Goal: Task Accomplishment & Management: Manage account settings

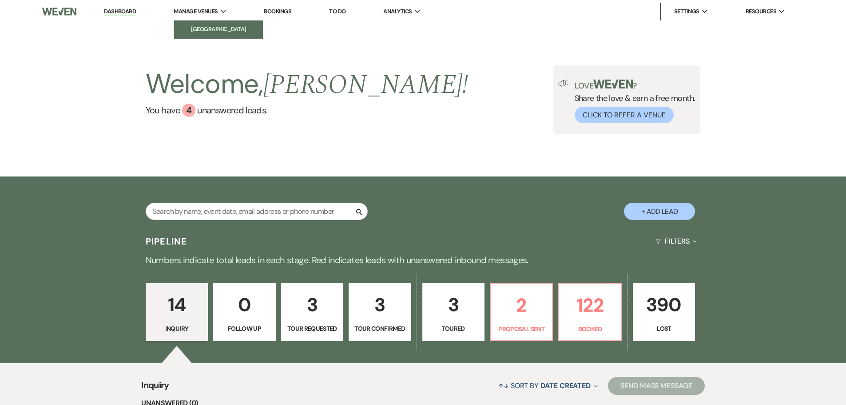
click at [210, 32] on li "[GEOGRAPHIC_DATA]" at bounding box center [219, 29] width 80 height 9
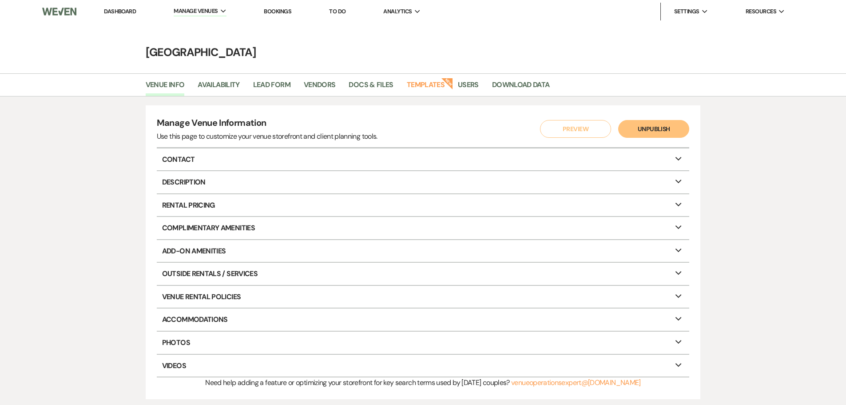
click at [116, 11] on link "Dashboard" at bounding box center [120, 12] width 32 height 8
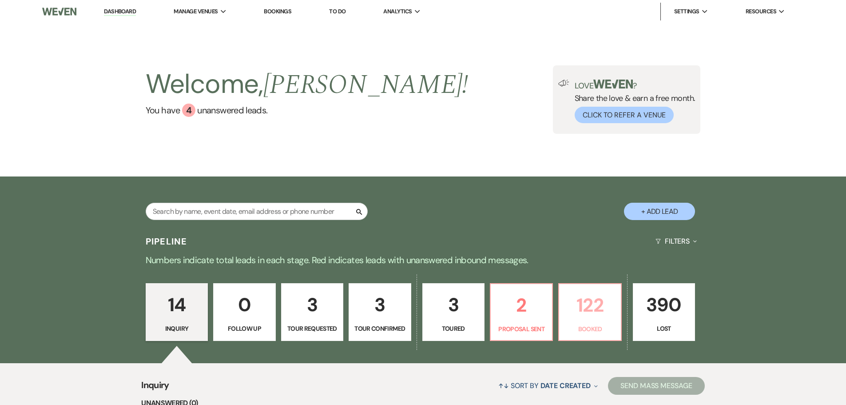
click at [582, 309] on p "122" at bounding box center [589, 305] width 51 height 30
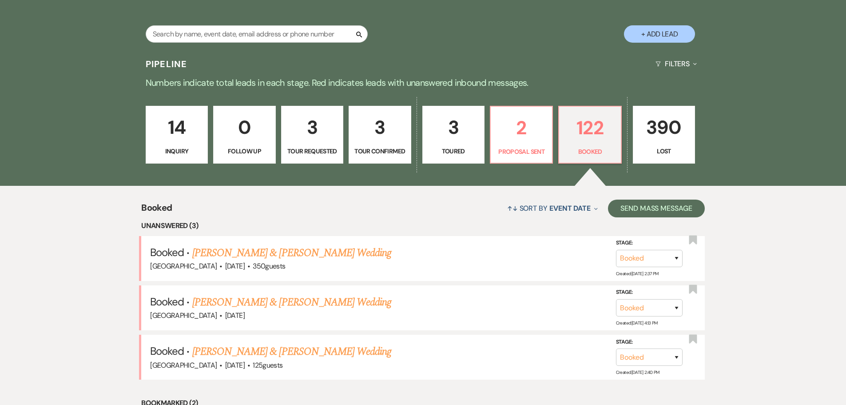
scroll to position [178, 0]
click at [309, 254] on link "[PERSON_NAME] & [PERSON_NAME] Wedding" at bounding box center [291, 252] width 199 height 16
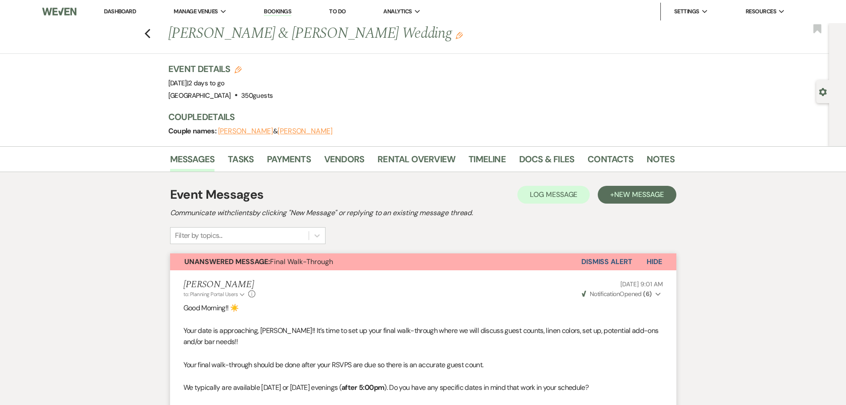
click at [609, 263] on button "Dismiss Alert" at bounding box center [606, 261] width 51 height 17
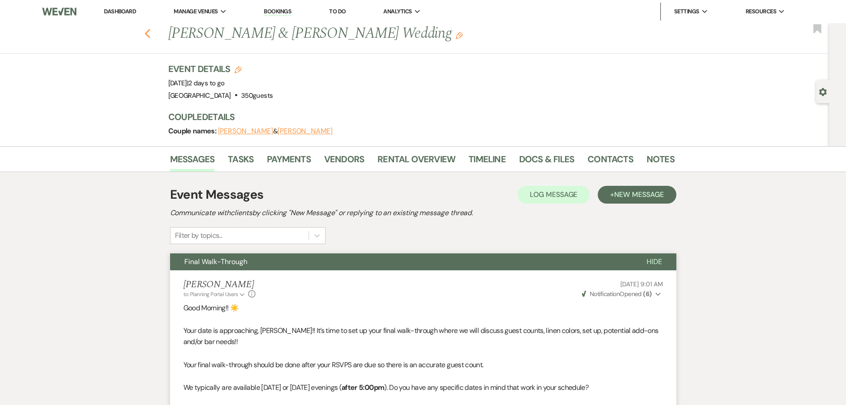
click at [151, 33] on icon "Previous" at bounding box center [147, 33] width 7 height 11
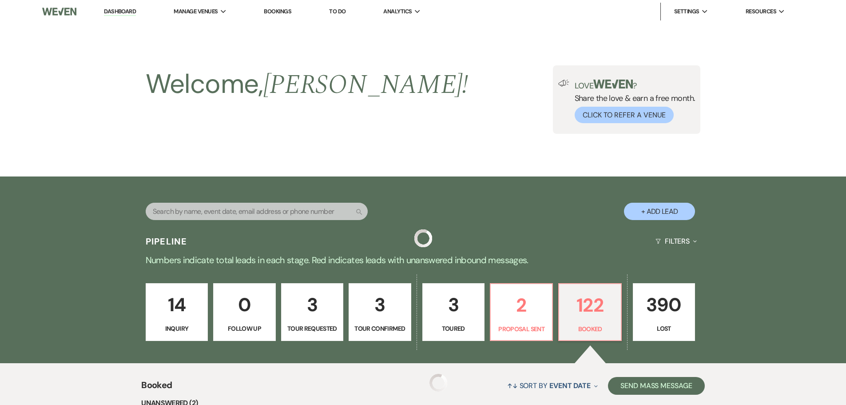
scroll to position [178, 0]
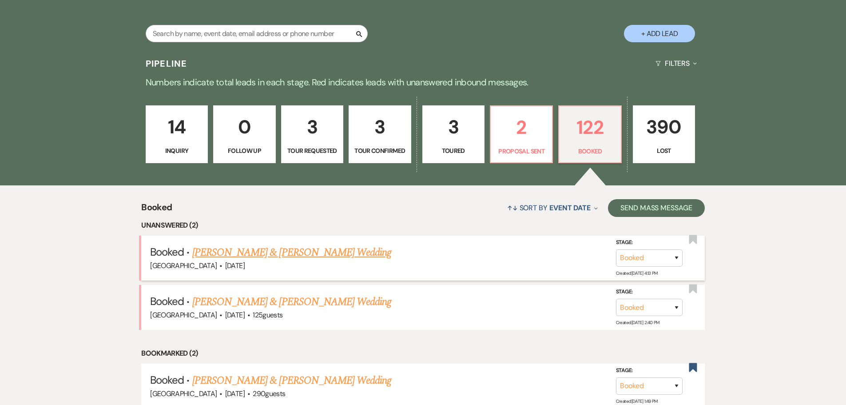
click at [274, 249] on link "[PERSON_NAME] & [PERSON_NAME] Wedding" at bounding box center [291, 252] width 199 height 16
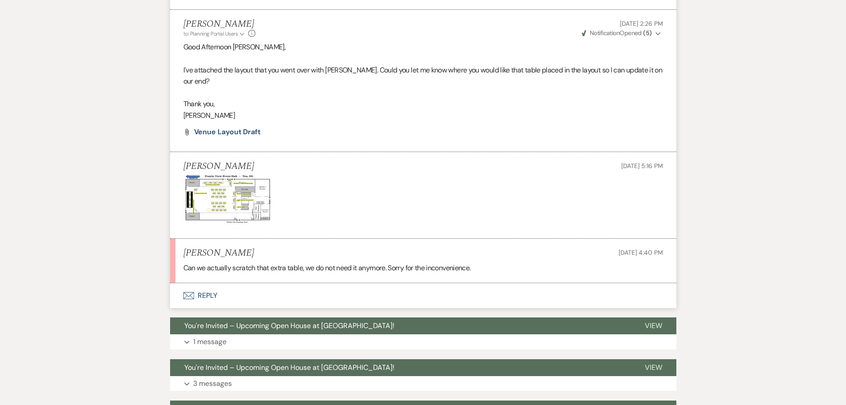
scroll to position [1279, 0]
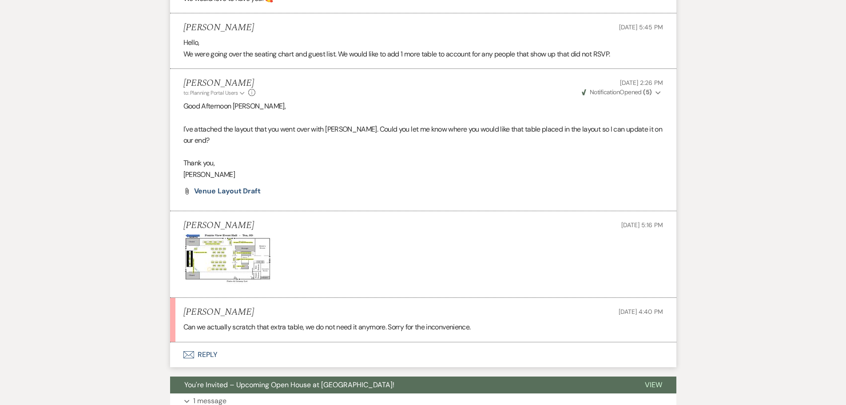
click at [206, 343] on button "Envelope Reply" at bounding box center [423, 354] width 506 height 25
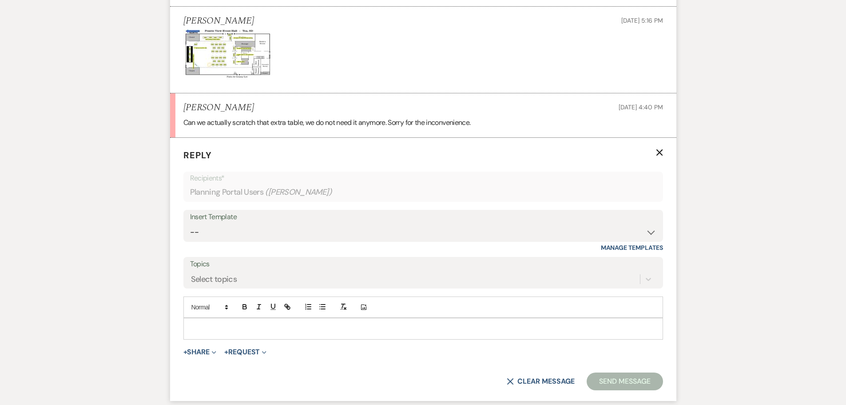
scroll to position [1499, 0]
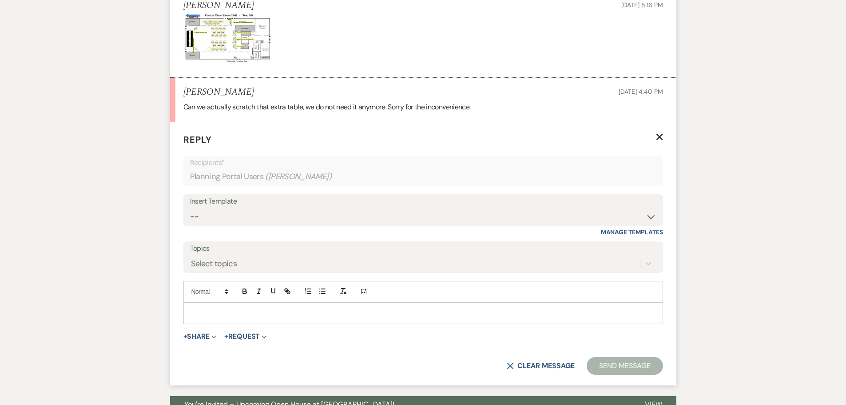
click at [193, 302] on div at bounding box center [423, 312] width 479 height 20
click at [625, 357] on button "Send Message" at bounding box center [625, 366] width 76 height 18
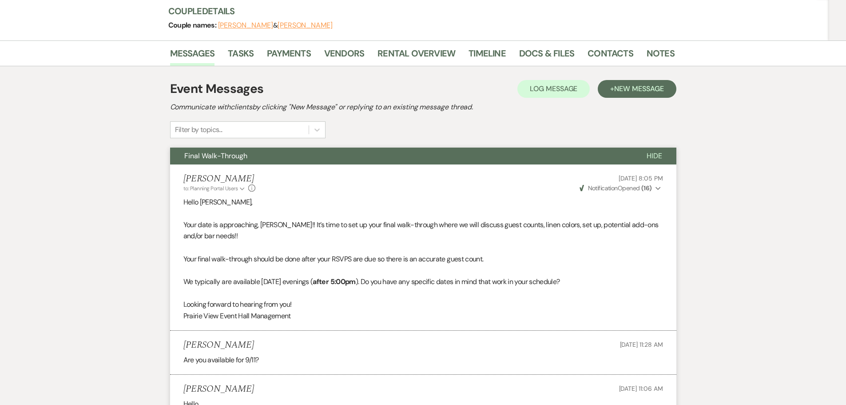
scroll to position [0, 0]
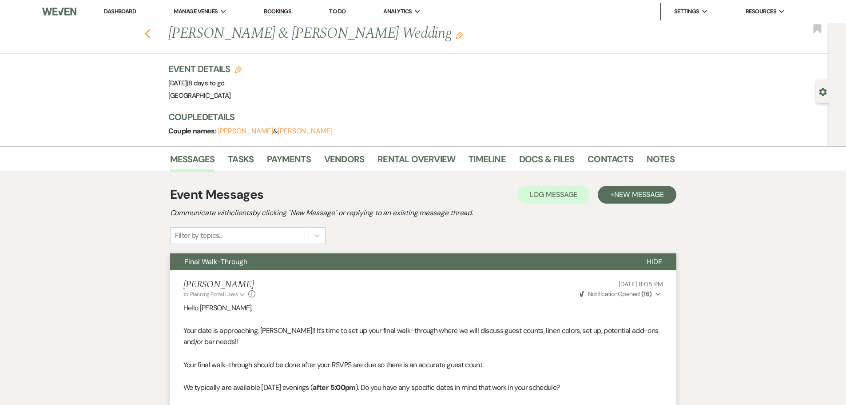
click at [151, 30] on icon "Previous" at bounding box center [147, 33] width 7 height 11
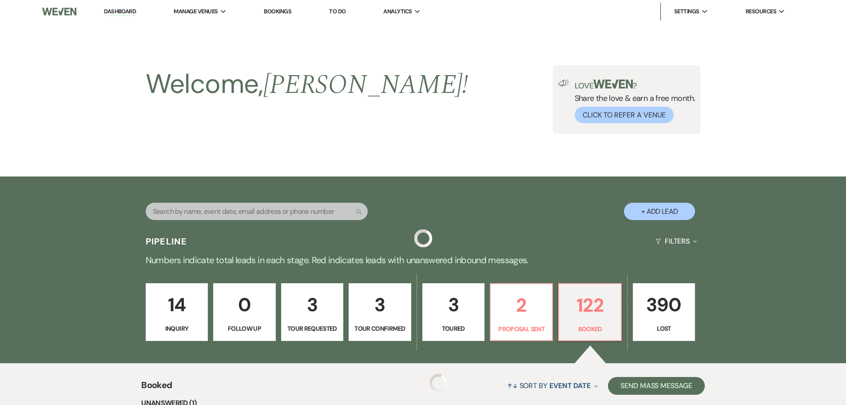
scroll to position [178, 0]
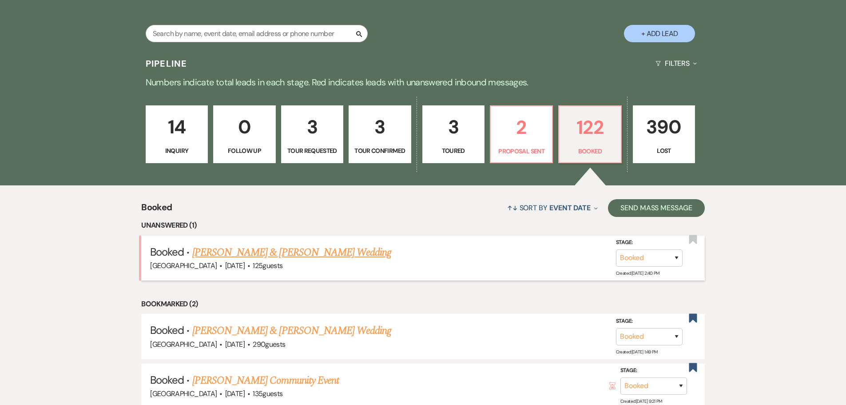
click at [303, 250] on link "[PERSON_NAME] & [PERSON_NAME] Wedding" at bounding box center [291, 252] width 199 height 16
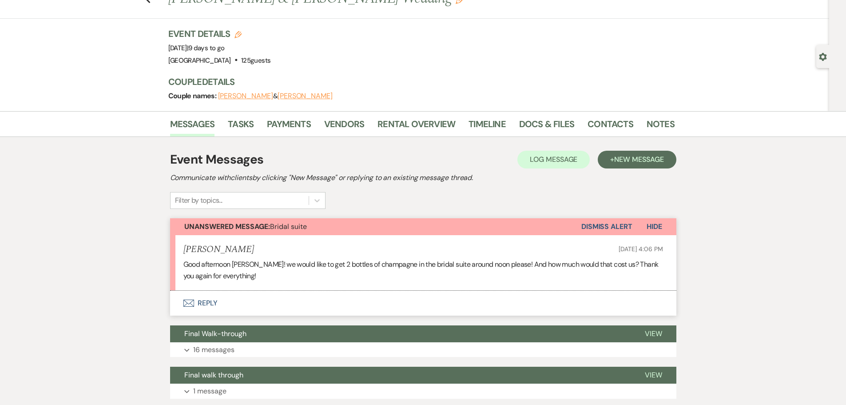
scroll to position [28, 0]
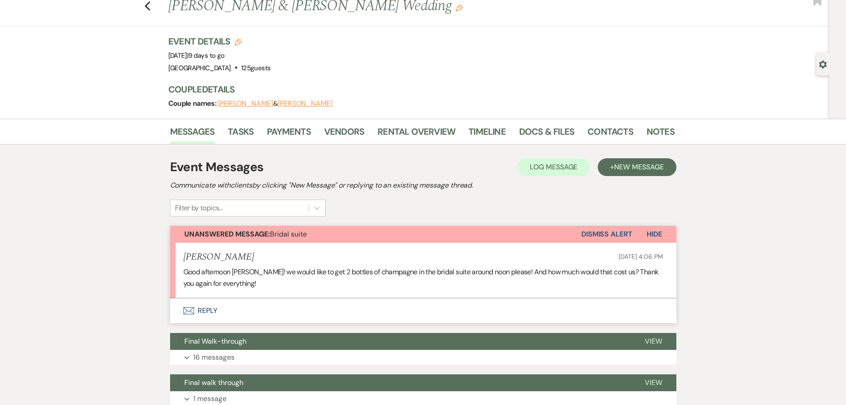
click at [210, 307] on button "Envelope Reply" at bounding box center [423, 310] width 506 height 25
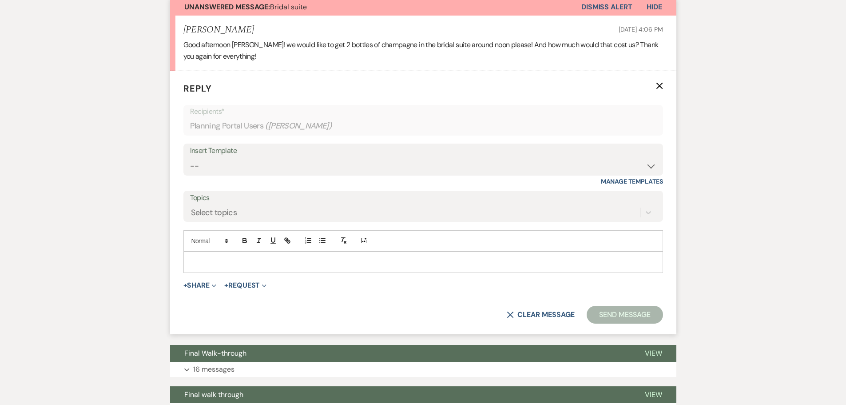
scroll to position [255, 0]
click at [229, 266] on div at bounding box center [423, 261] width 479 height 20
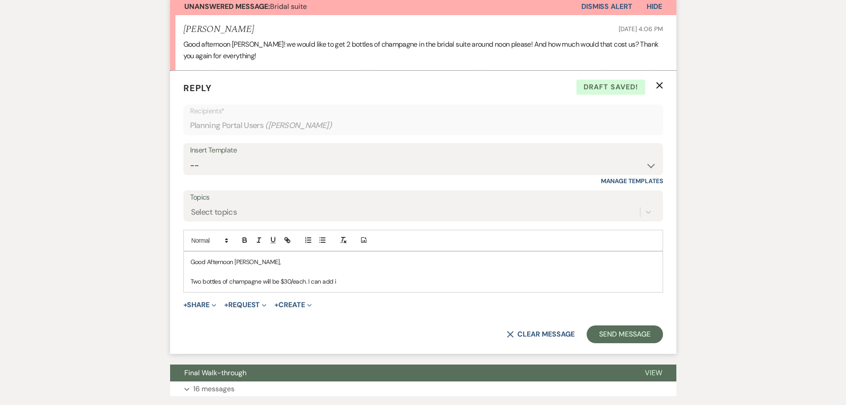
click at [372, 282] on p "Two bottles of champagne will be $30/each. I can add i" at bounding box center [422, 281] width 465 height 10
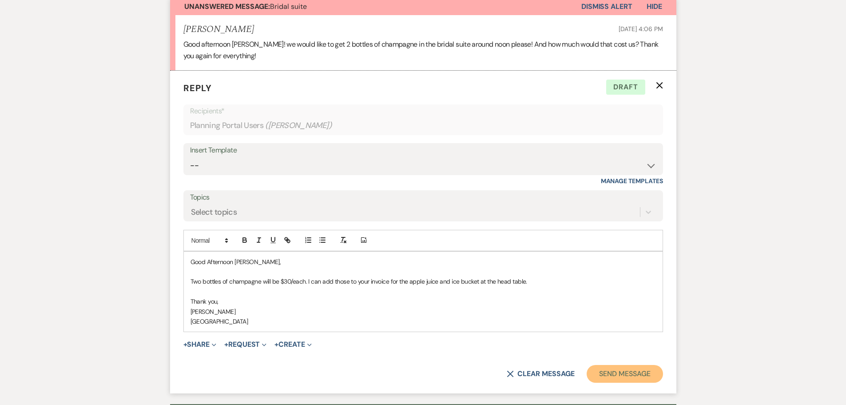
click at [617, 372] on button "Send Message" at bounding box center [625, 374] width 76 height 18
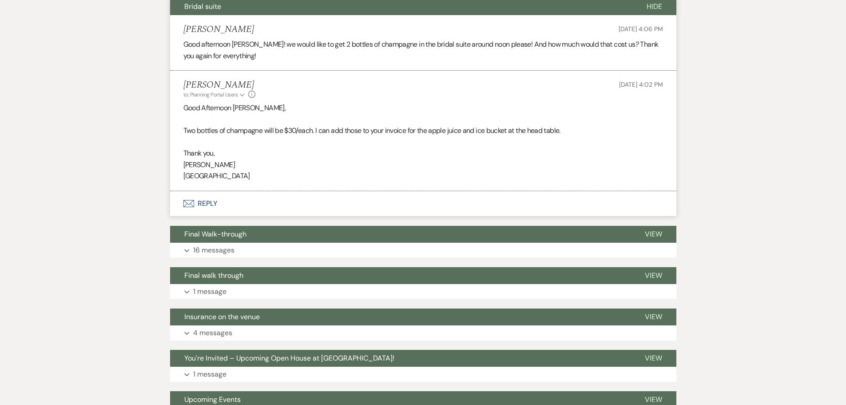
scroll to position [0, 0]
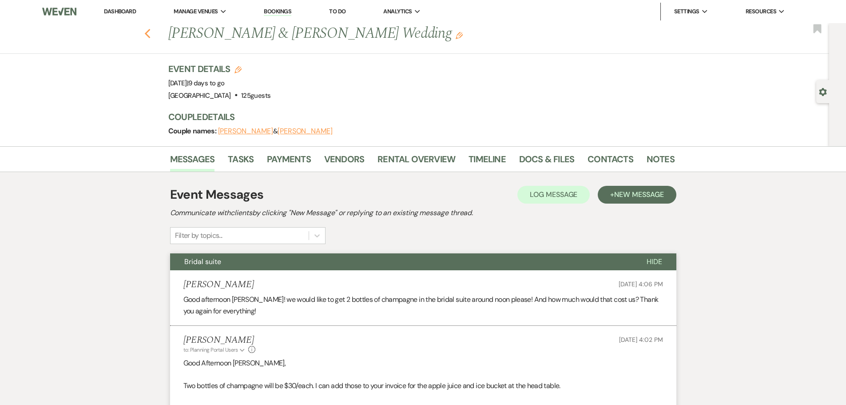
click at [148, 30] on icon "Previous" at bounding box center [147, 33] width 7 height 11
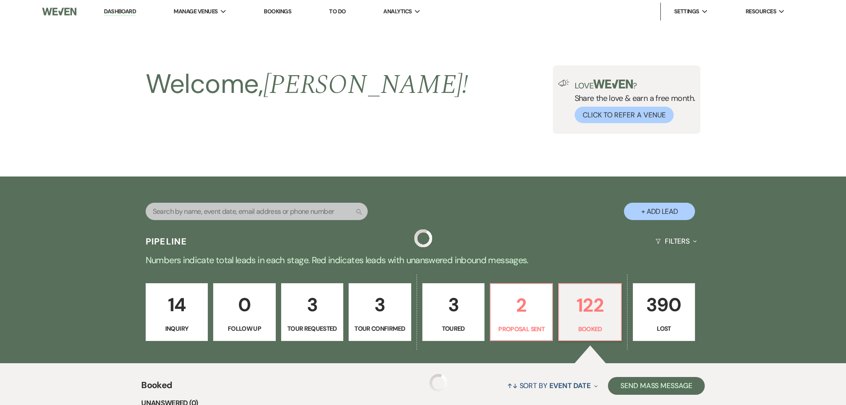
scroll to position [178, 0]
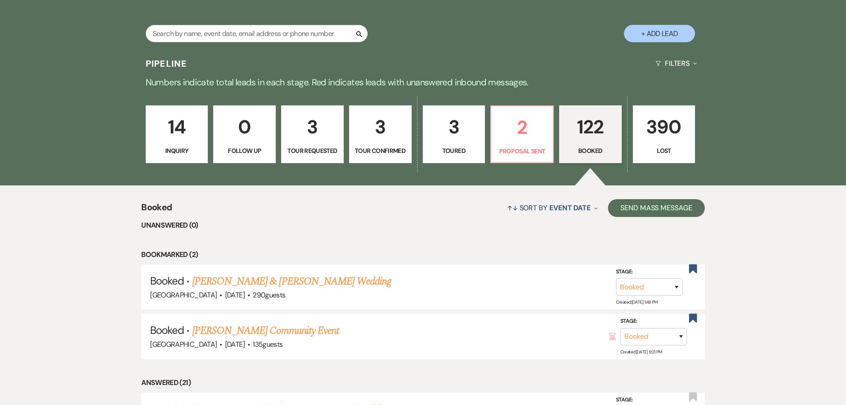
click at [450, 130] on p "3" at bounding box center [453, 127] width 51 height 30
select select "5"
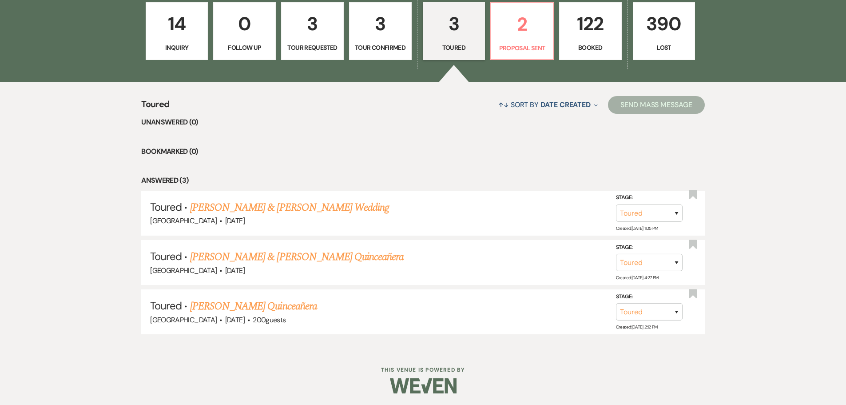
scroll to position [282, 0]
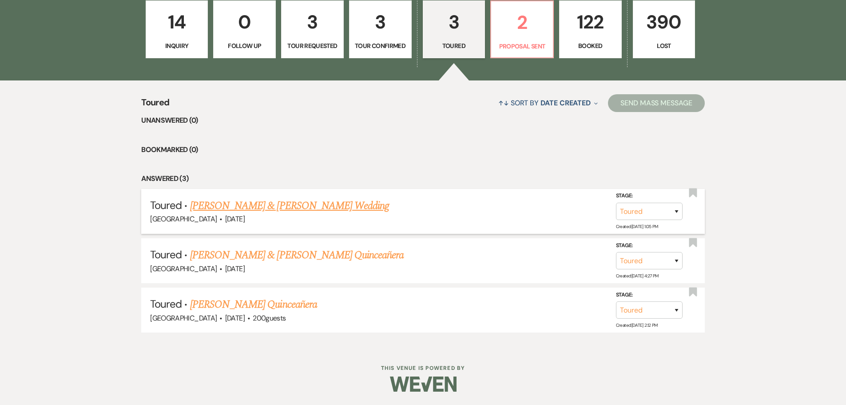
click at [280, 206] on link "[PERSON_NAME] & [PERSON_NAME] Wedding" at bounding box center [289, 206] width 199 height 16
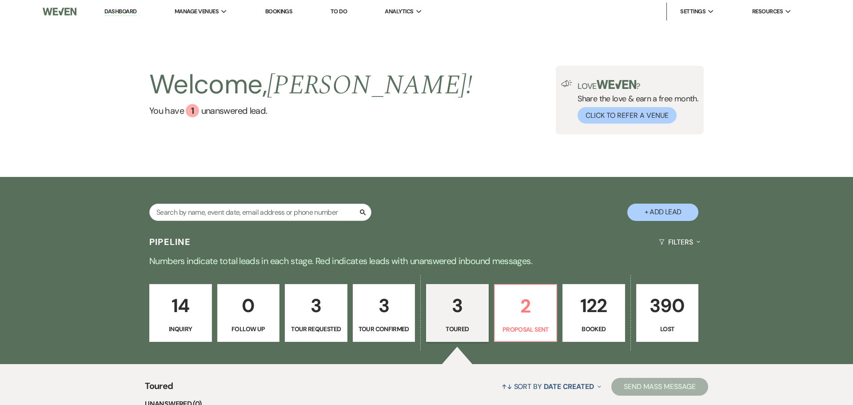
select select "5"
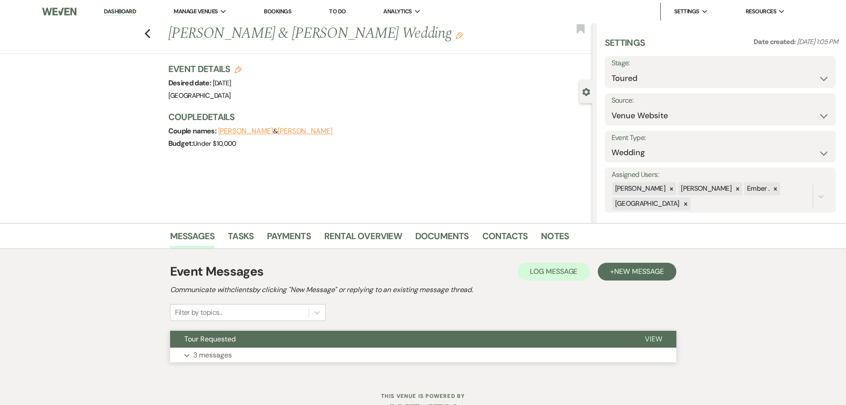
click at [300, 358] on button "Expand 3 messages" at bounding box center [423, 354] width 506 height 15
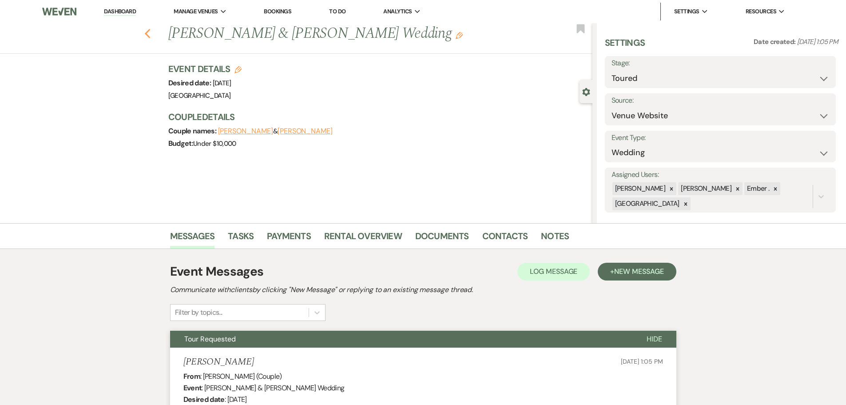
click at [150, 32] on use "button" at bounding box center [147, 34] width 6 height 10
select select "5"
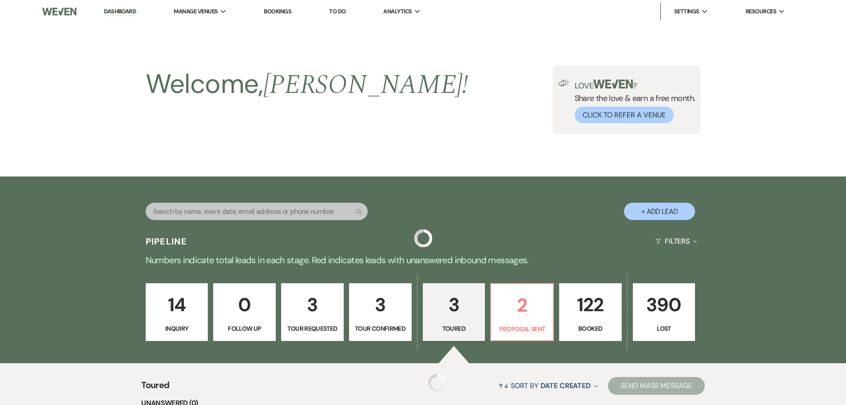
scroll to position [282, 0]
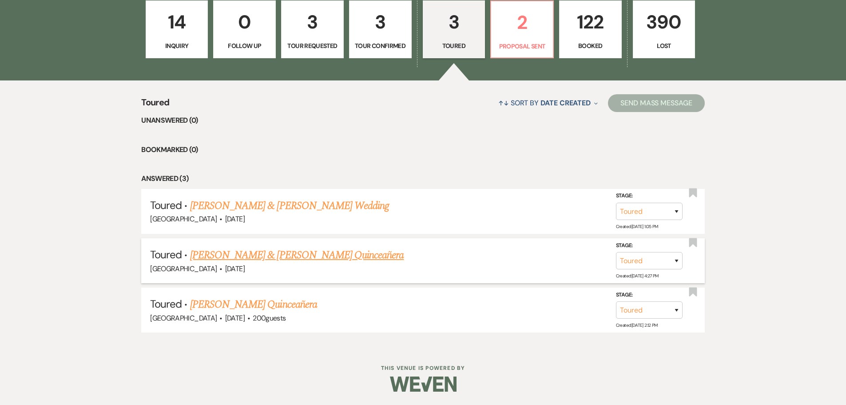
click at [298, 257] on link "[PERSON_NAME] & [PERSON_NAME] Quinceañera" at bounding box center [297, 255] width 214 height 16
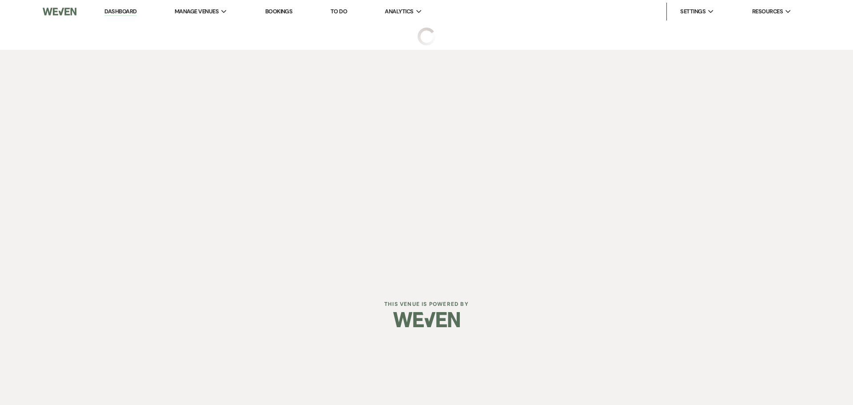
select select "5"
select select "20"
select select "15"
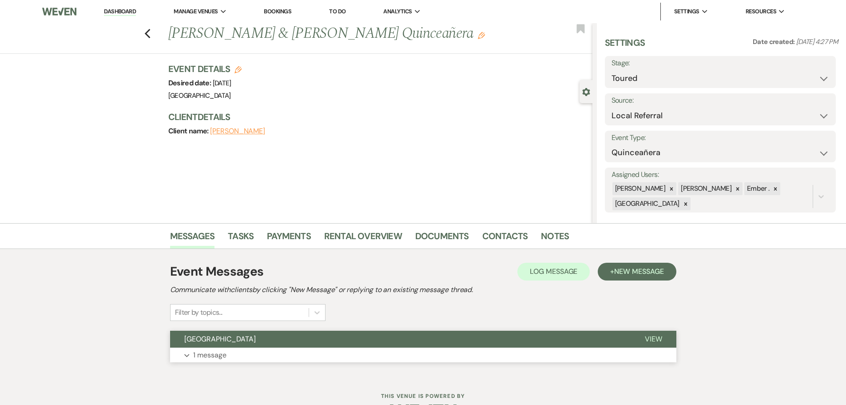
click at [292, 357] on button "Expand 1 message" at bounding box center [423, 354] width 506 height 15
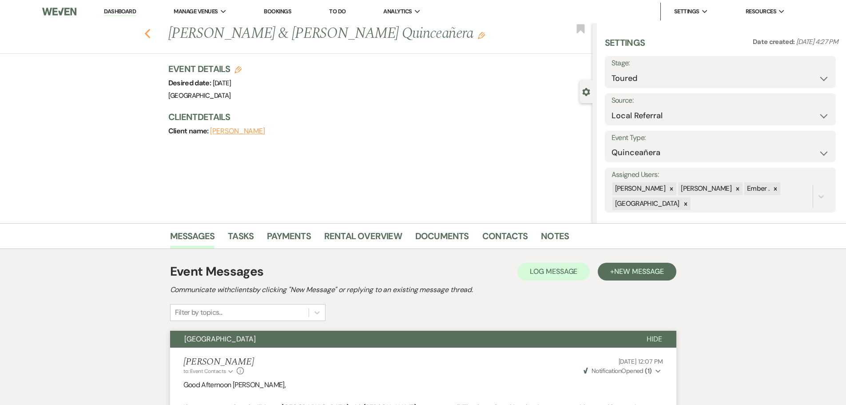
click at [150, 36] on use "button" at bounding box center [147, 34] width 6 height 10
select select "5"
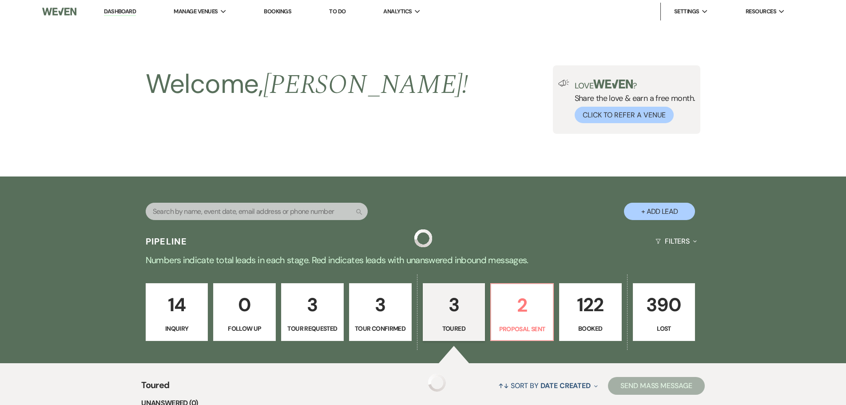
scroll to position [282, 0]
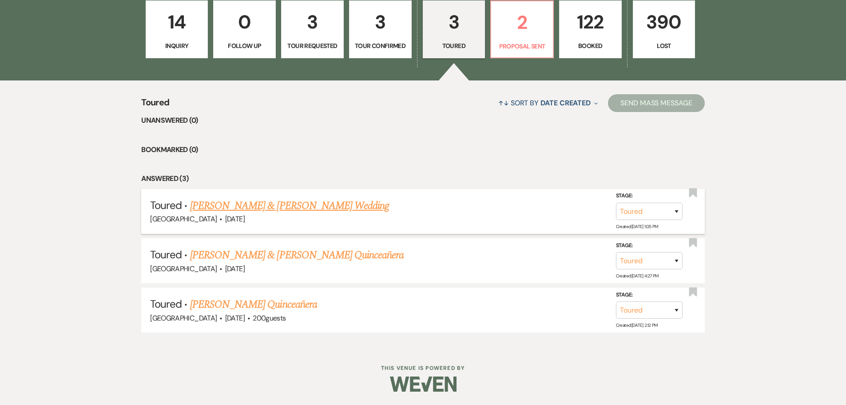
click at [321, 209] on link "[PERSON_NAME] & [PERSON_NAME] Wedding" at bounding box center [289, 206] width 199 height 16
select select "5"
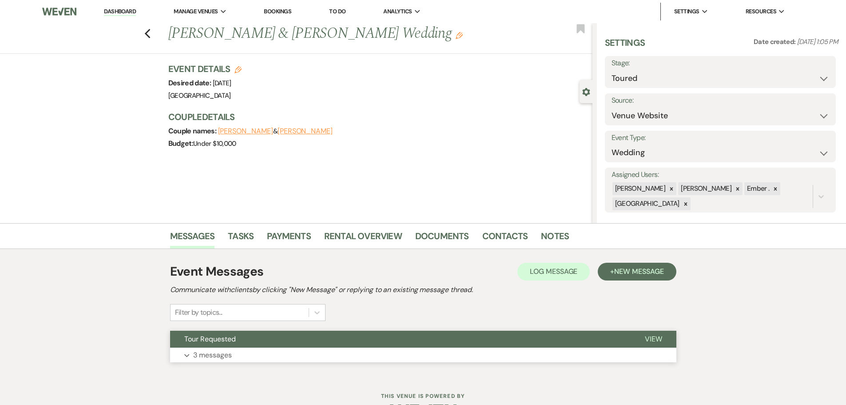
click at [333, 349] on button "Expand 3 messages" at bounding box center [423, 354] width 506 height 15
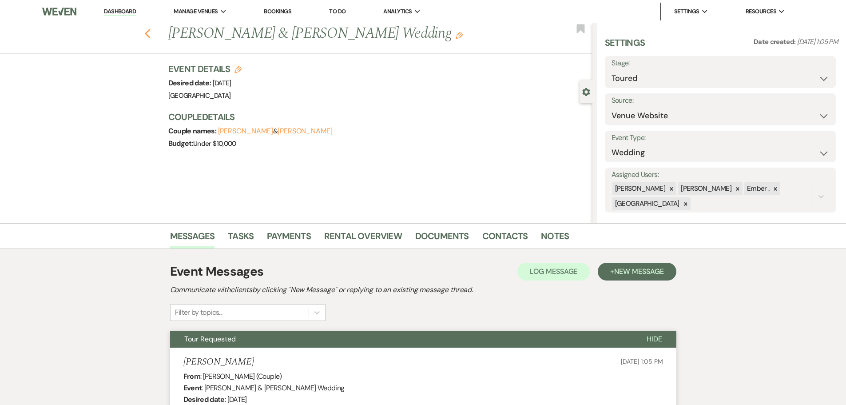
click at [149, 30] on icon "Previous" at bounding box center [147, 33] width 7 height 11
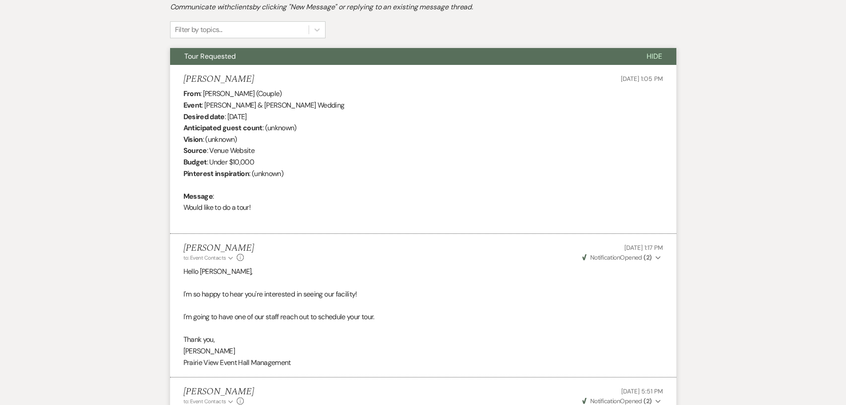
select select "5"
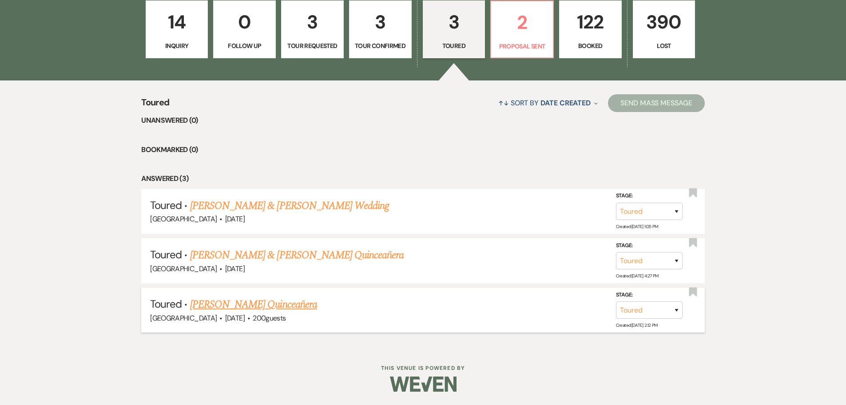
click at [259, 301] on link "[PERSON_NAME] Quinceañera" at bounding box center [253, 304] width 127 height 16
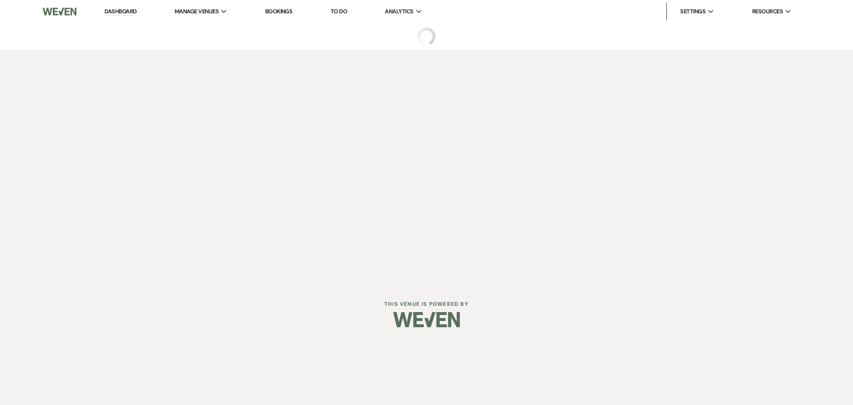
select select "5"
select select "22"
select select "15"
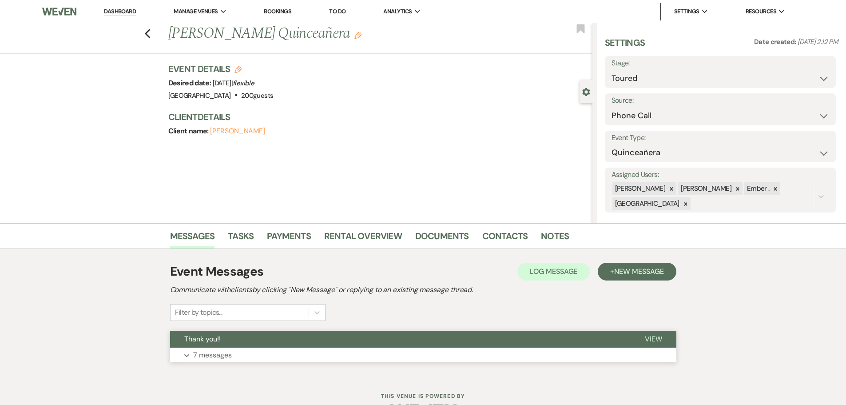
click at [288, 360] on button "Expand 7 messages" at bounding box center [423, 354] width 506 height 15
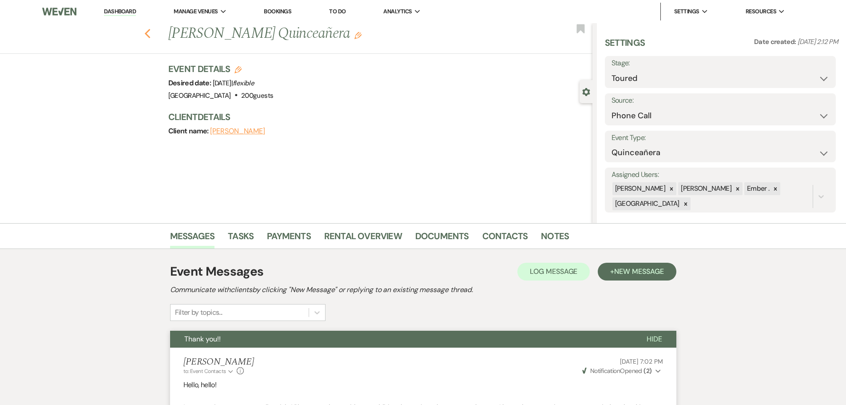
click at [150, 32] on use "button" at bounding box center [147, 34] width 6 height 10
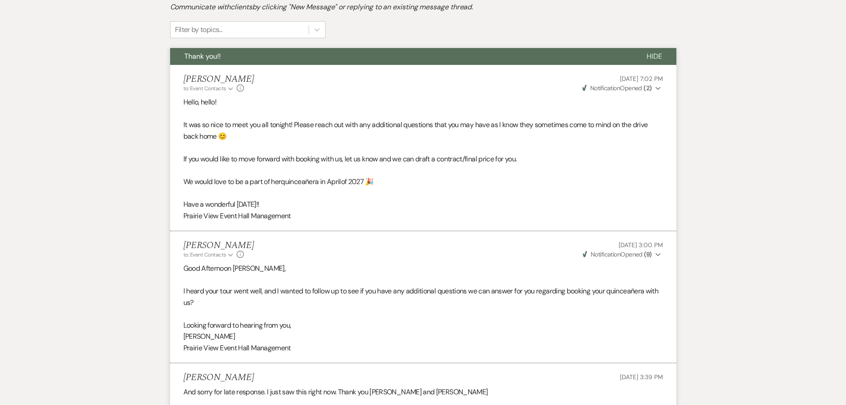
select select "5"
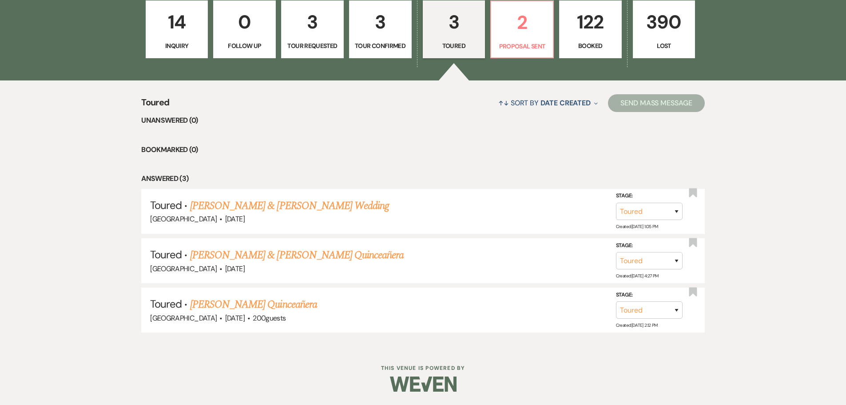
click at [380, 35] on p "3" at bounding box center [380, 22] width 51 height 30
select select "4"
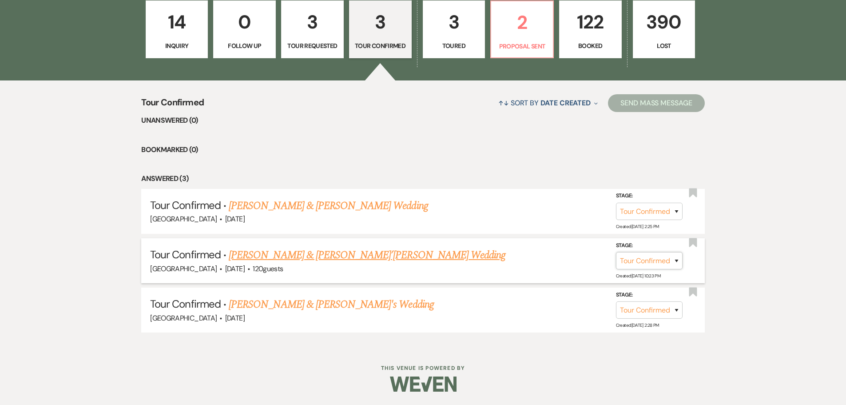
click at [667, 262] on select "Inquiry Follow Up Tour Requested Tour Confirmed Toured Proposal Sent Booked Lost" at bounding box center [649, 260] width 67 height 17
select select "5"
click at [616, 252] on select "Inquiry Follow Up Tour Requested Tour Confirmed Toured Proposal Sent Booked Lost" at bounding box center [649, 260] width 67 height 17
click at [660, 260] on button "Save" at bounding box center [665, 260] width 44 height 18
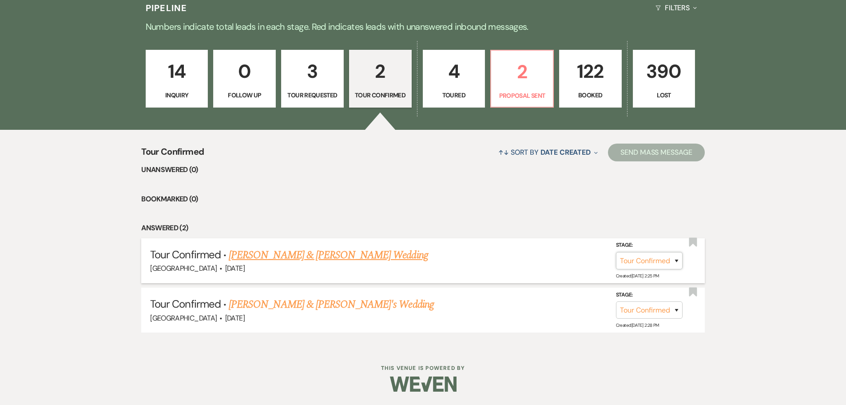
click at [676, 256] on select "Inquiry Follow Up Tour Requested Tour Confirmed Toured Proposal Sent Booked Lost" at bounding box center [649, 260] width 67 height 17
select select "5"
click at [616, 252] on select "Inquiry Follow Up Tour Requested Tour Confirmed Toured Proposal Sent Booked Lost" at bounding box center [649, 260] width 67 height 17
click at [662, 260] on button "Save" at bounding box center [665, 260] width 44 height 18
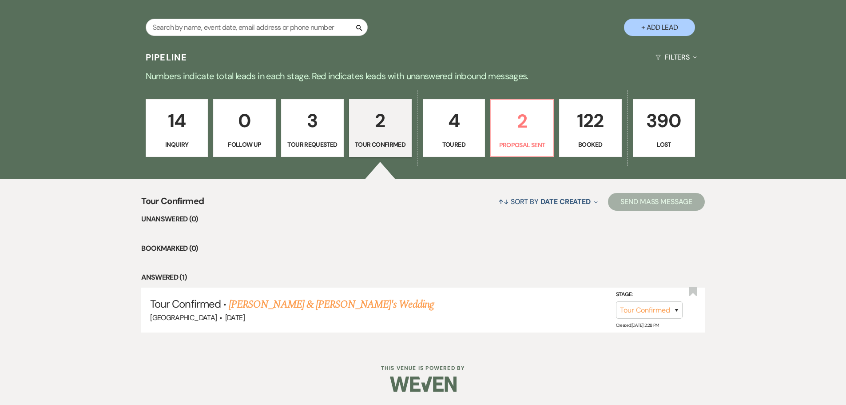
scroll to position [184, 0]
click at [312, 127] on p "3" at bounding box center [312, 121] width 51 height 30
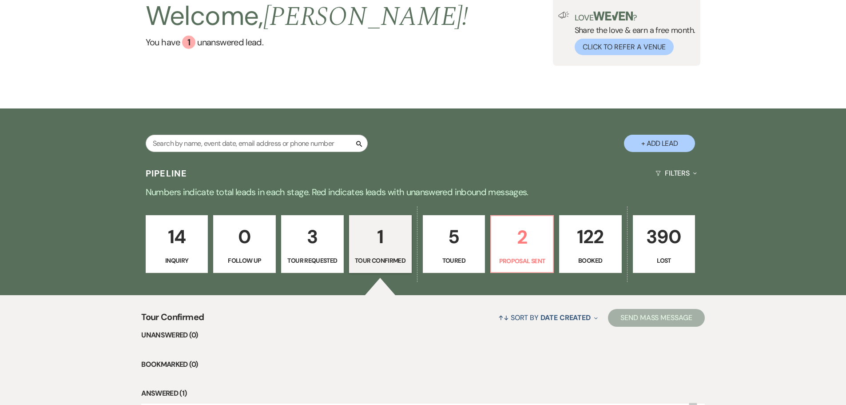
select select "2"
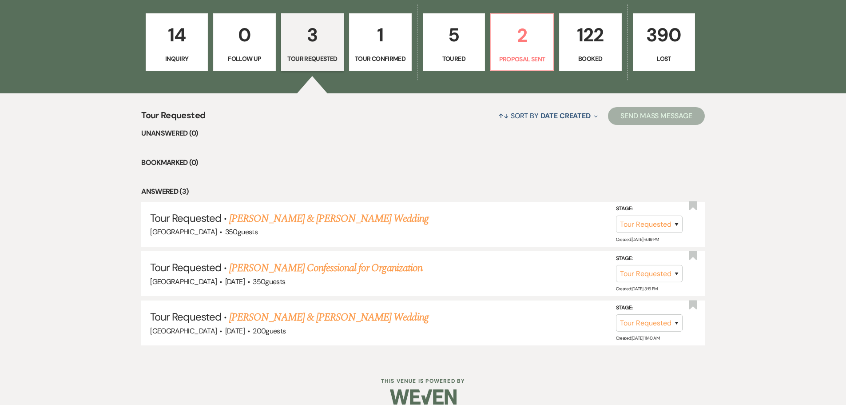
scroll to position [282, 0]
